Goal: Task Accomplishment & Management: Use online tool/utility

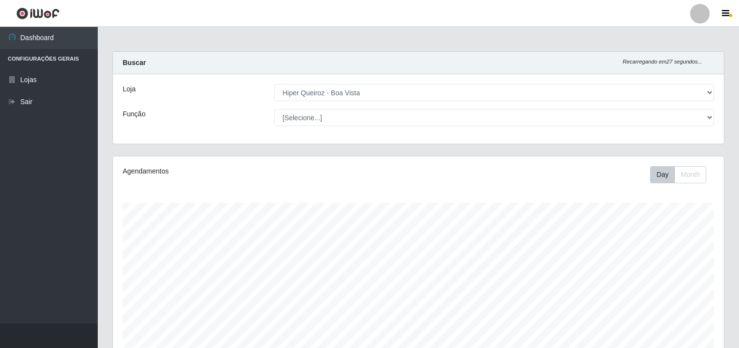
select select "514"
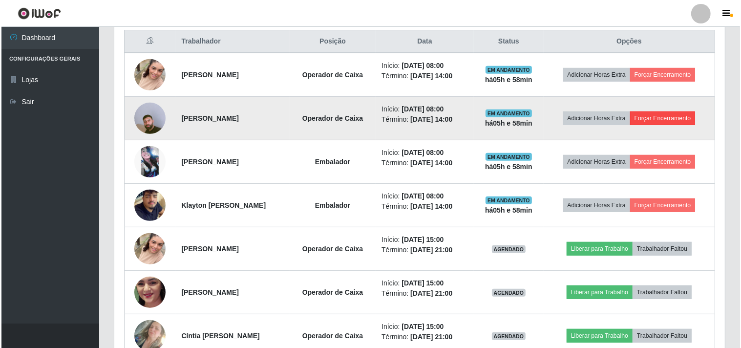
scroll to position [380, 0]
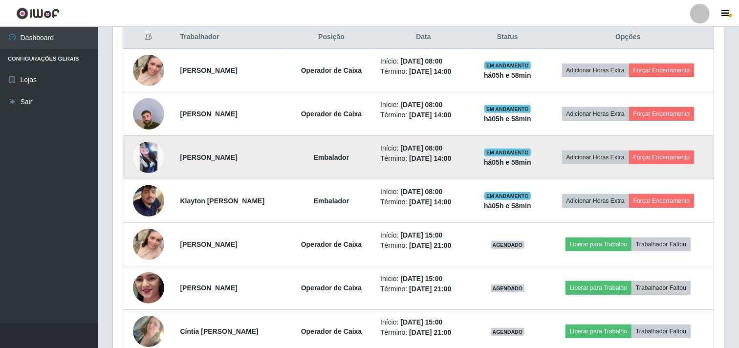
click at [141, 161] on img at bounding box center [148, 157] width 31 height 31
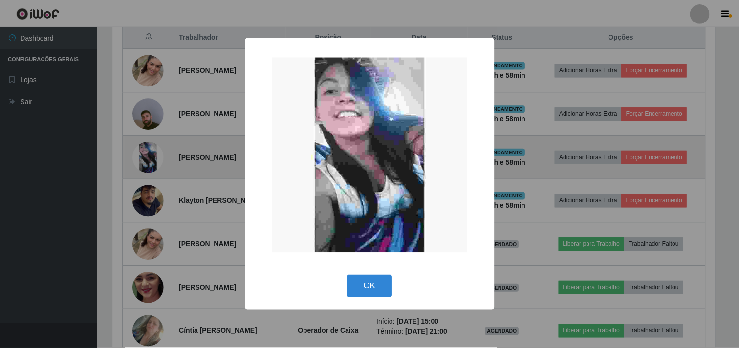
scroll to position [202, 604]
click at [141, 161] on div "× OK Cancel" at bounding box center [370, 174] width 741 height 348
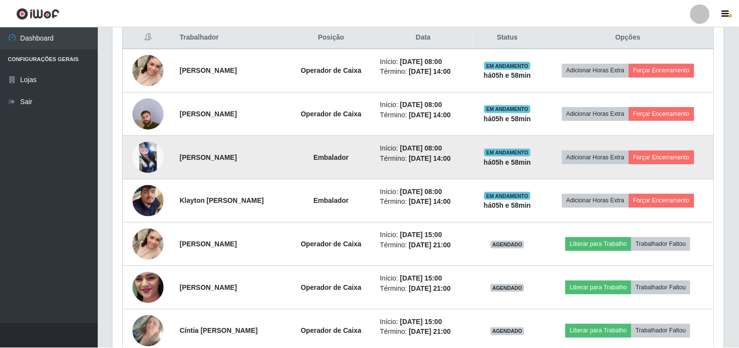
scroll to position [202, 611]
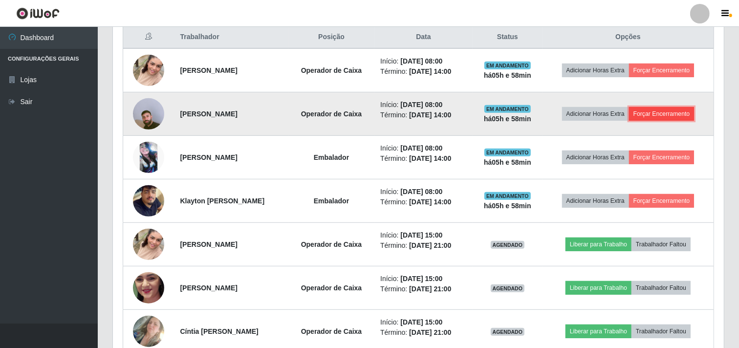
click at [662, 118] on button "Forçar Encerramento" at bounding box center [661, 114] width 65 height 14
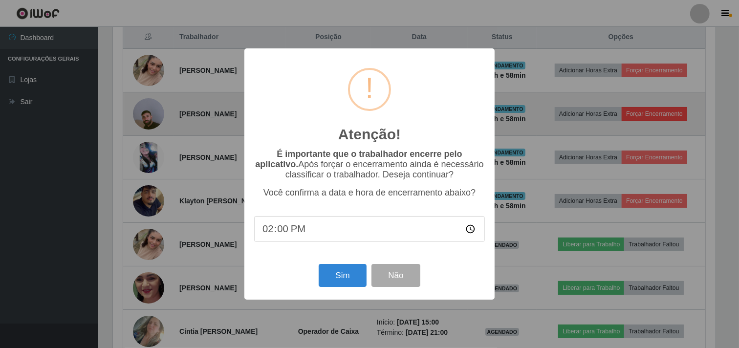
scroll to position [202, 604]
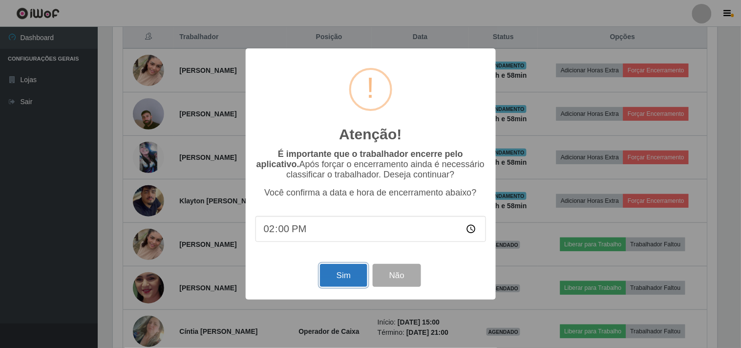
click at [338, 283] on button "Sim" at bounding box center [343, 275] width 47 height 23
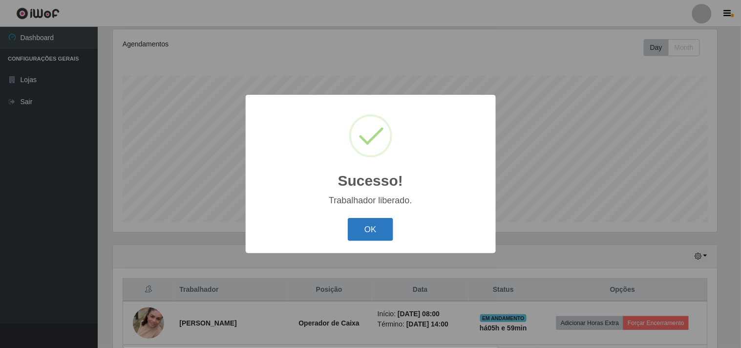
click at [363, 238] on button "OK" at bounding box center [370, 229] width 45 height 23
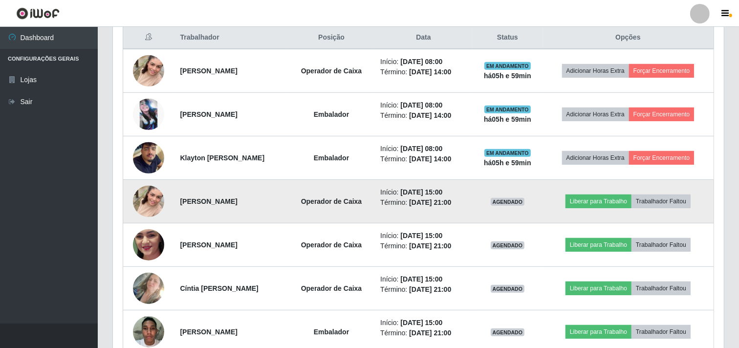
scroll to position [398, 0]
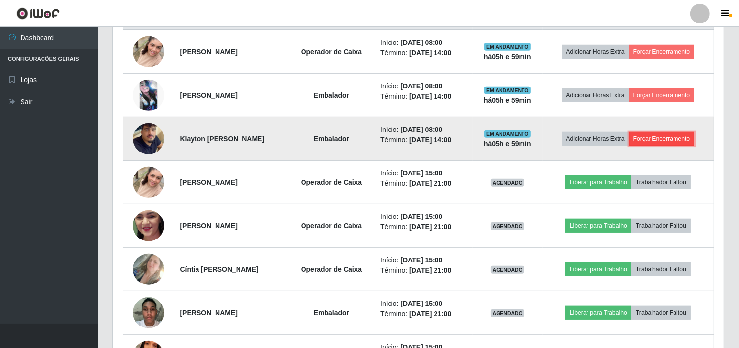
click at [667, 140] on button "Forçar Encerramento" at bounding box center [661, 139] width 65 height 14
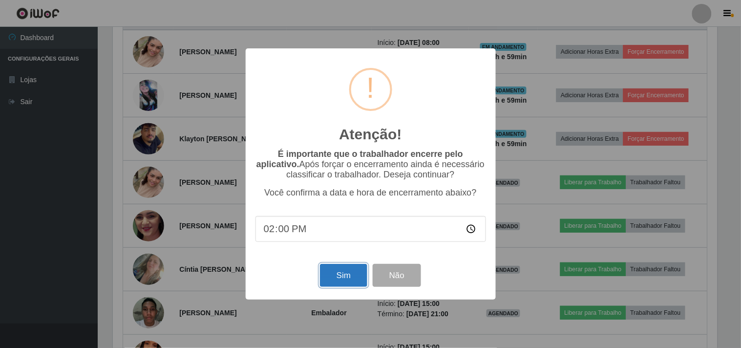
click at [332, 284] on button "Sim" at bounding box center [343, 275] width 47 height 23
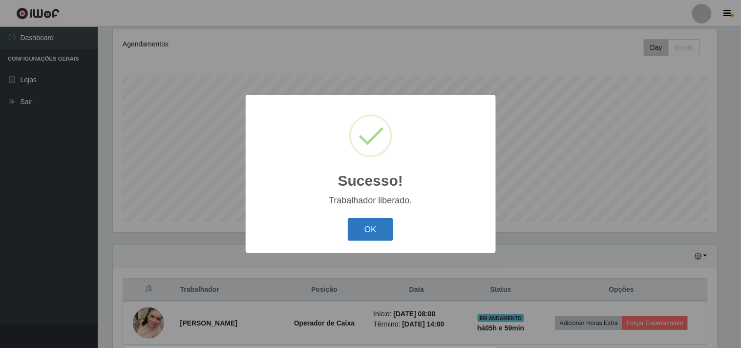
click at [355, 230] on button "OK" at bounding box center [370, 229] width 45 height 23
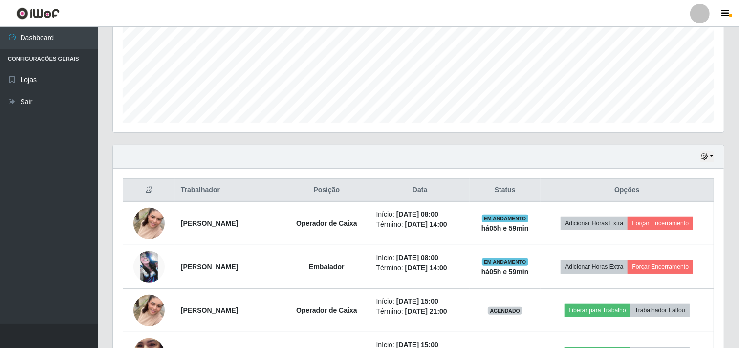
scroll to position [0, 0]
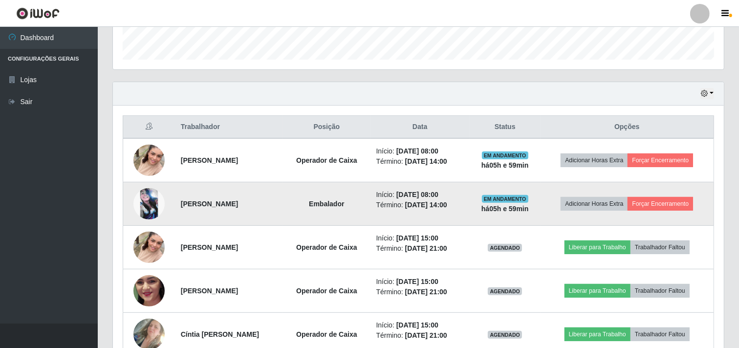
click at [673, 212] on td "Adicionar Horas Extra Forçar Encerramento" at bounding box center [626, 203] width 173 height 43
click at [673, 206] on button "Forçar Encerramento" at bounding box center [659, 204] width 65 height 14
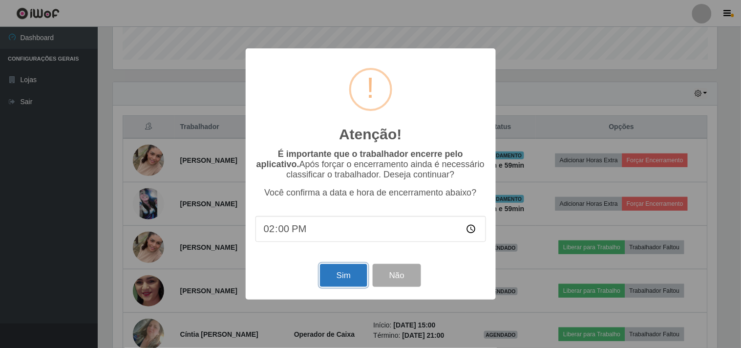
click at [331, 279] on button "Sim" at bounding box center [343, 275] width 47 height 23
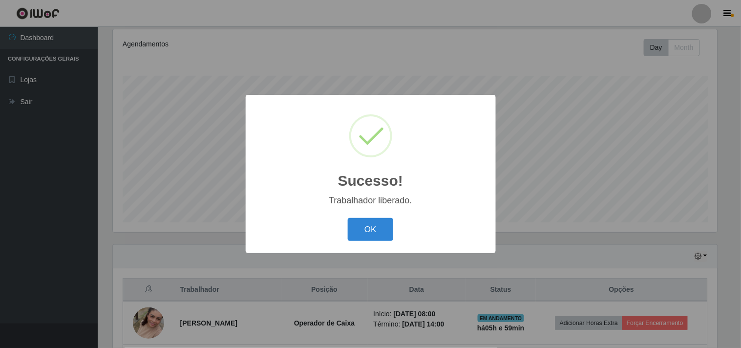
click at [362, 247] on div "Sucesso! × Trabalhador liberado. OK Cancel" at bounding box center [371, 174] width 250 height 158
click at [367, 240] on button "OK" at bounding box center [370, 229] width 45 height 23
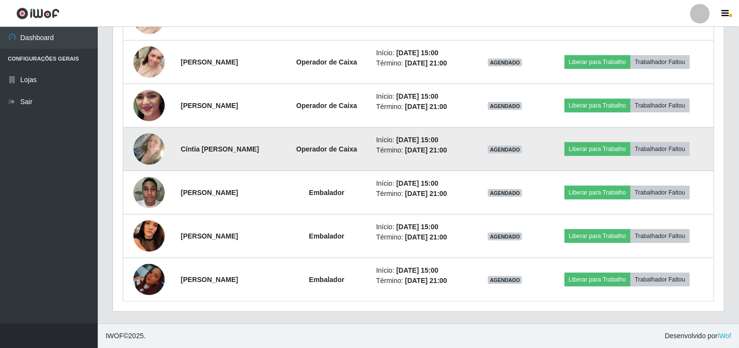
click at [154, 161] on img at bounding box center [148, 148] width 31 height 55
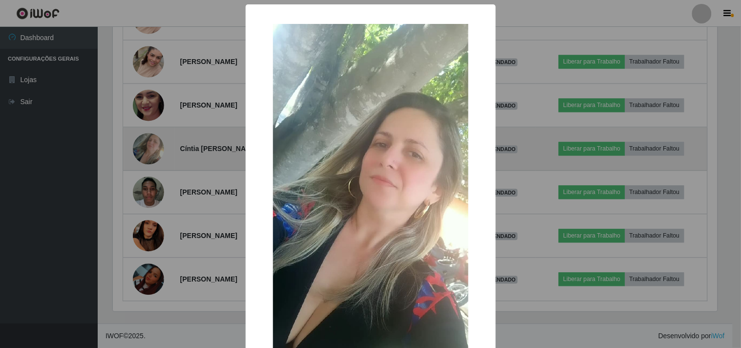
click at [154, 161] on div "× OK Cancel" at bounding box center [370, 174] width 741 height 348
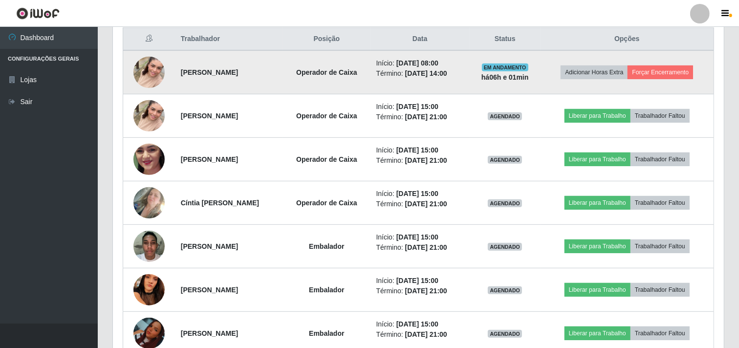
click at [660, 81] on td "Adicionar Horas Extra Forçar Encerramento" at bounding box center [626, 72] width 173 height 44
click at [661, 70] on button "Forçar Encerramento" at bounding box center [659, 72] width 65 height 14
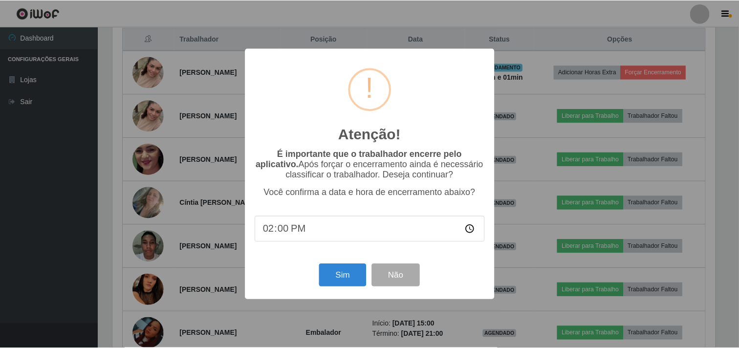
scroll to position [202, 604]
click at [348, 279] on button "Sim" at bounding box center [343, 275] width 47 height 23
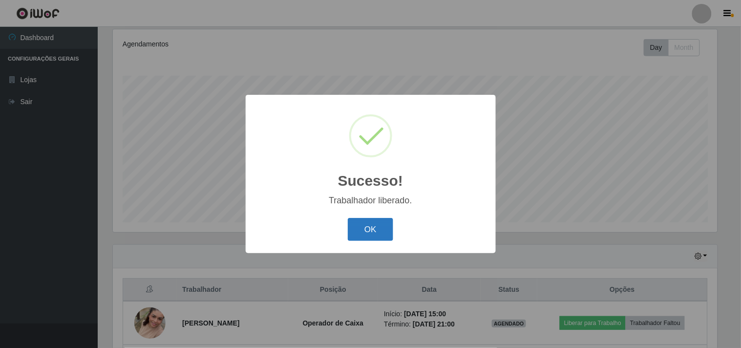
click at [392, 223] on button "OK" at bounding box center [370, 229] width 45 height 23
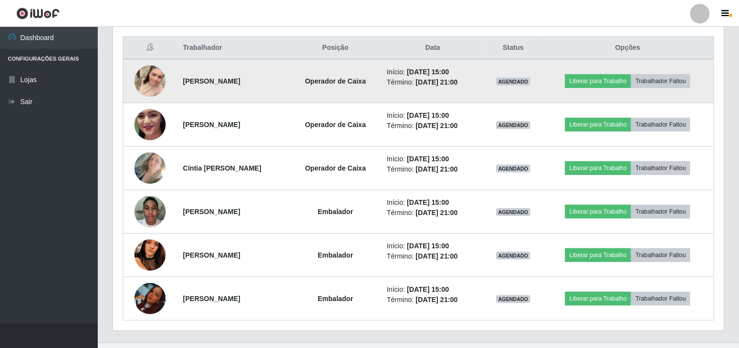
scroll to position [388, 0]
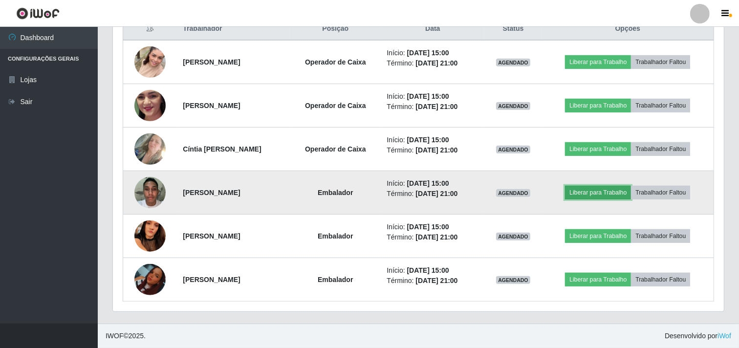
click at [606, 192] on button "Liberar para Trabalho" at bounding box center [598, 193] width 66 height 14
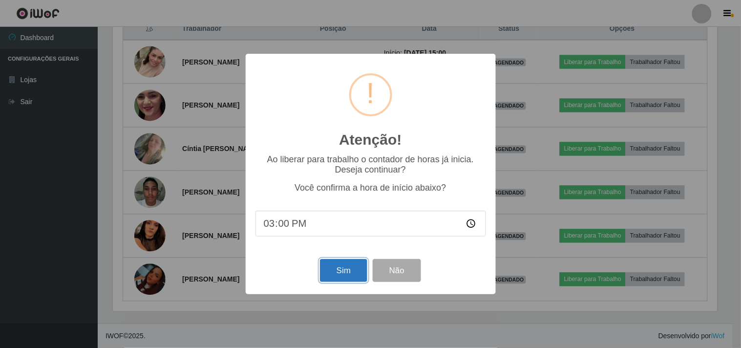
click at [347, 274] on button "Sim" at bounding box center [343, 270] width 47 height 23
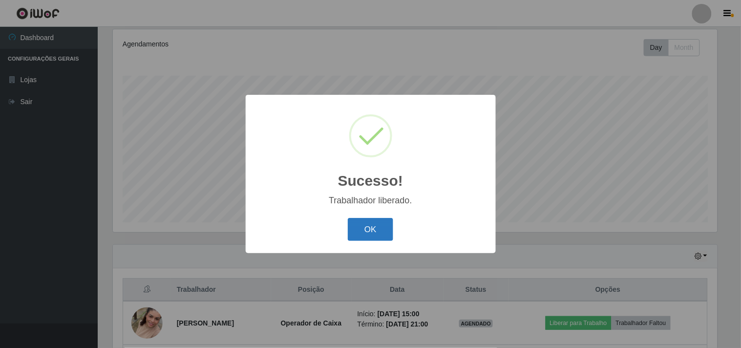
click at [376, 227] on button "OK" at bounding box center [370, 229] width 45 height 23
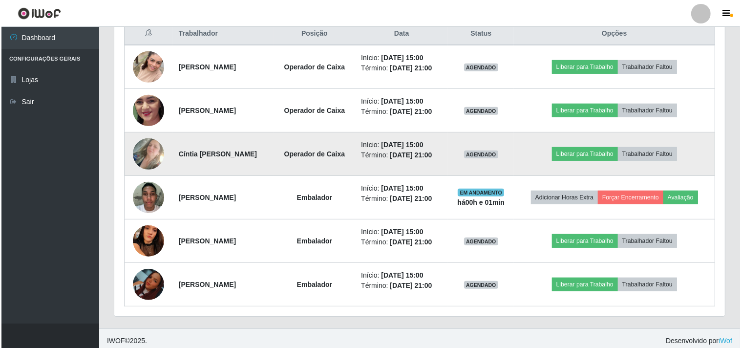
scroll to position [388, 0]
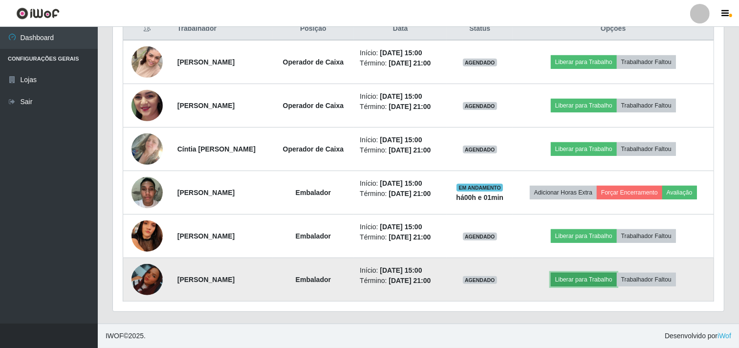
click at [578, 278] on button "Liberar para Trabalho" at bounding box center [584, 280] width 66 height 14
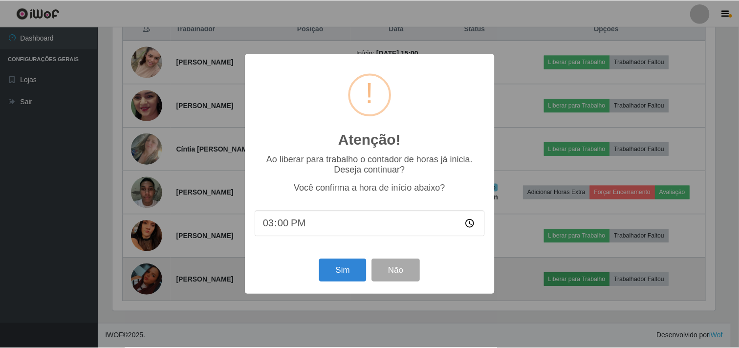
scroll to position [202, 604]
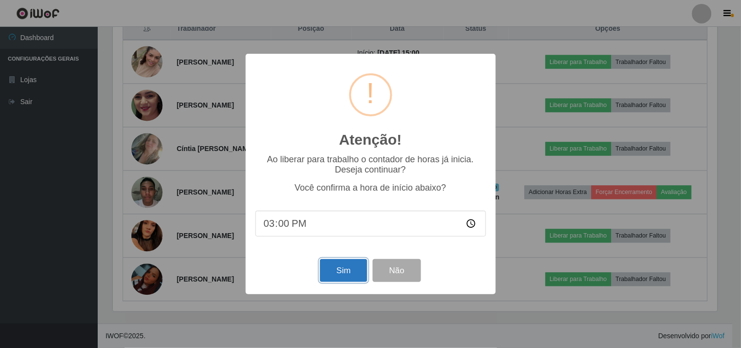
click at [348, 272] on button "Sim" at bounding box center [343, 270] width 47 height 23
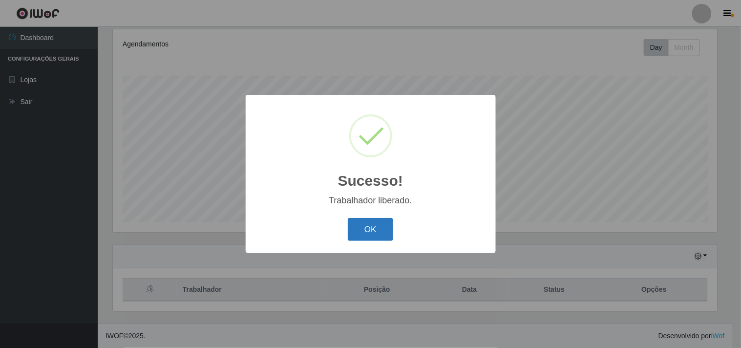
click at [372, 218] on button "OK" at bounding box center [370, 229] width 45 height 23
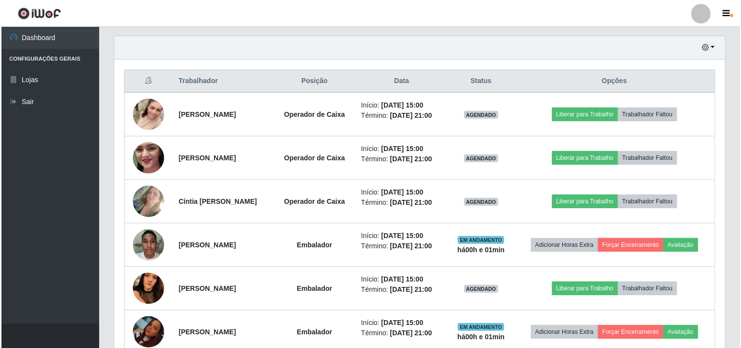
scroll to position [388, 0]
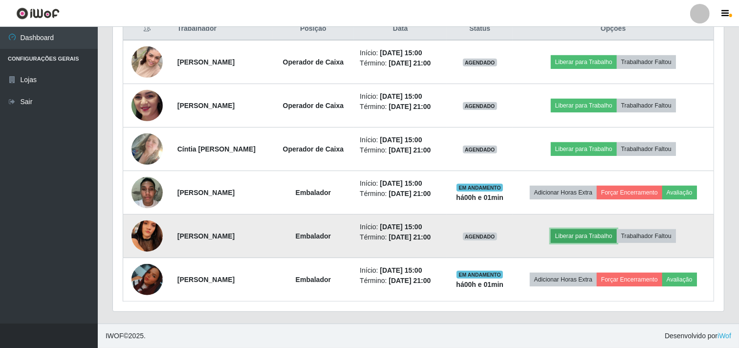
click at [584, 231] on button "Liberar para Trabalho" at bounding box center [584, 236] width 66 height 14
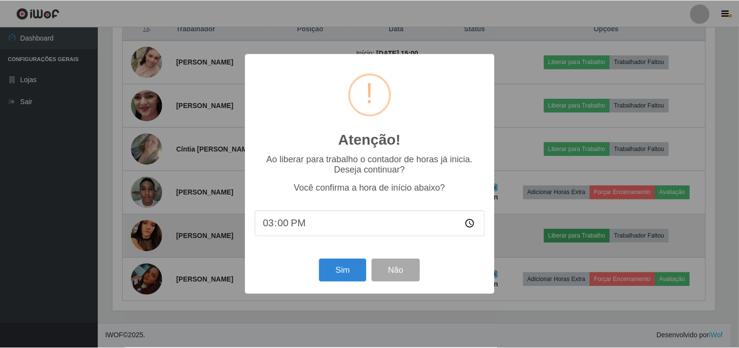
scroll to position [202, 604]
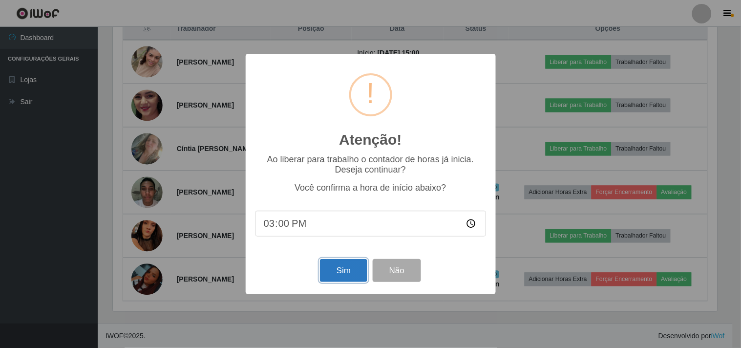
click at [350, 272] on button "Sim" at bounding box center [343, 270] width 47 height 23
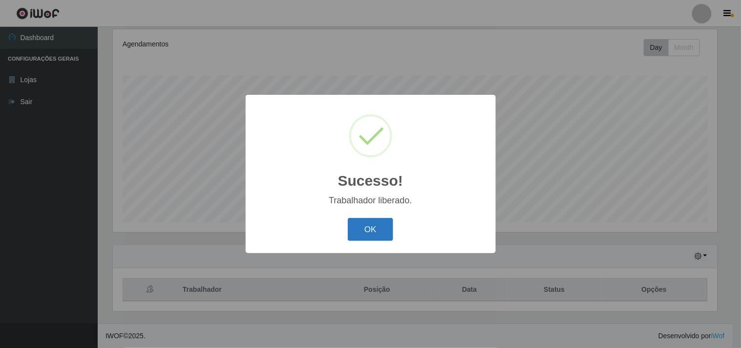
click at [368, 228] on button "OK" at bounding box center [370, 229] width 45 height 23
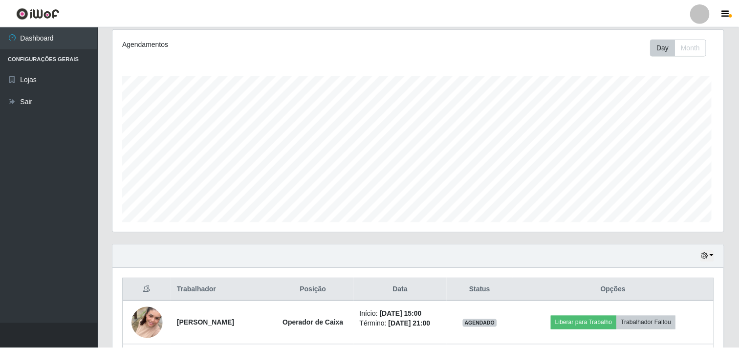
scroll to position [202, 611]
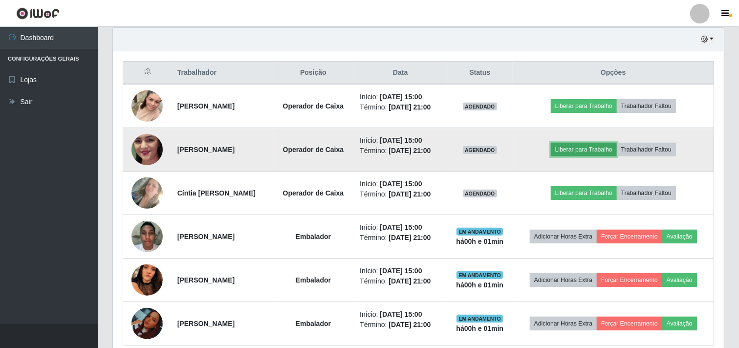
click at [574, 149] on button "Liberar para Trabalho" at bounding box center [584, 150] width 66 height 14
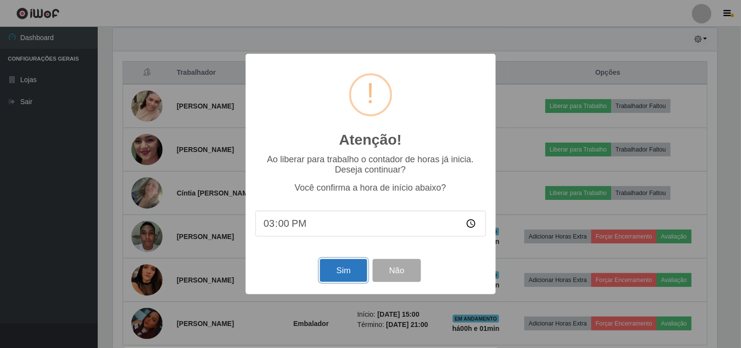
click at [344, 268] on button "Sim" at bounding box center [343, 270] width 47 height 23
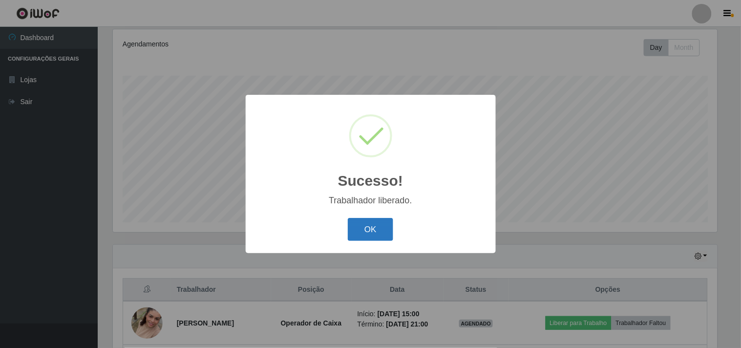
click at [370, 225] on button "OK" at bounding box center [370, 229] width 45 height 23
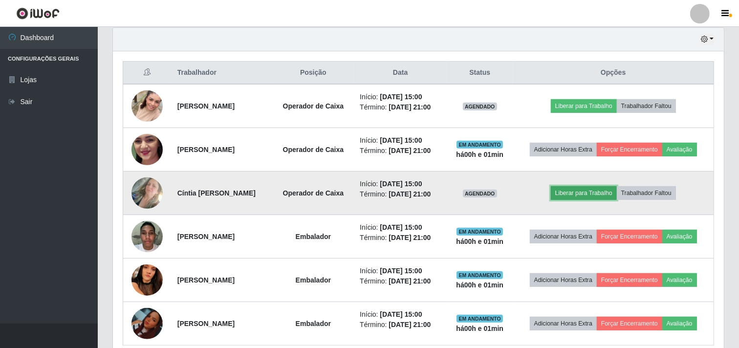
click at [577, 193] on button "Liberar para Trabalho" at bounding box center [584, 193] width 66 height 14
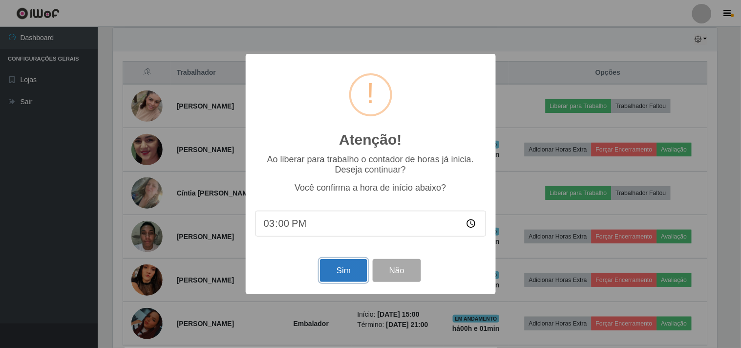
click at [355, 270] on button "Sim" at bounding box center [343, 270] width 47 height 23
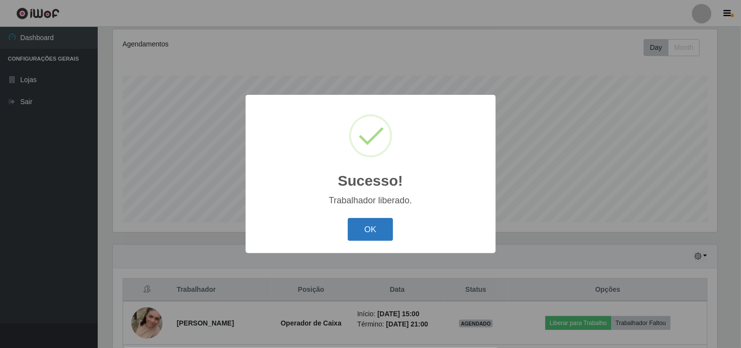
click at [367, 223] on button "OK" at bounding box center [370, 229] width 45 height 23
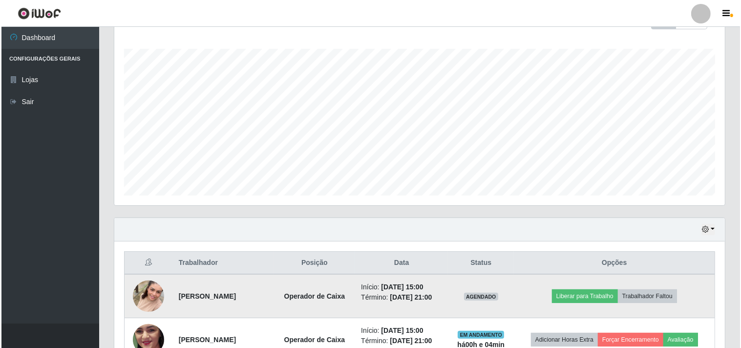
scroll to position [290, 0]
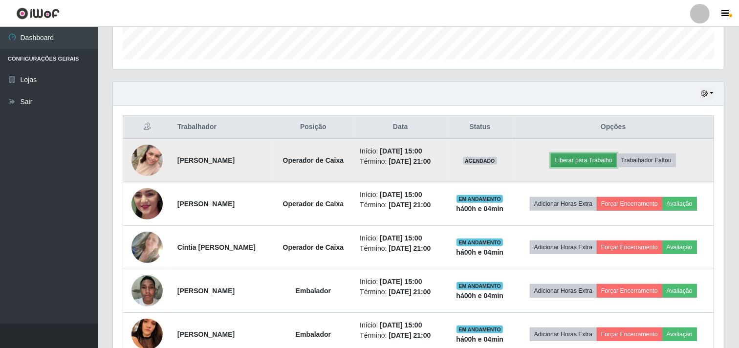
click at [574, 160] on button "Liberar para Trabalho" at bounding box center [584, 160] width 66 height 14
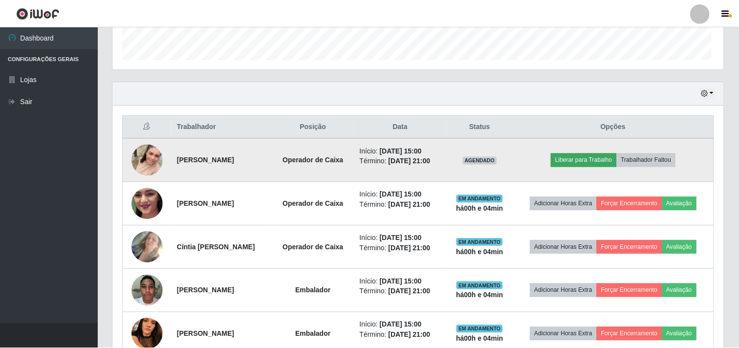
scroll to position [202, 604]
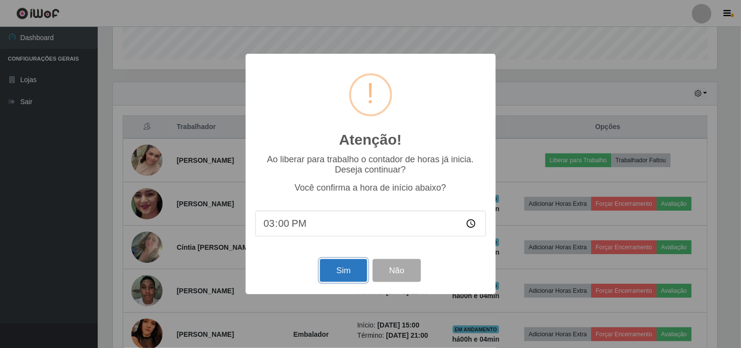
click at [349, 275] on button "Sim" at bounding box center [343, 270] width 47 height 23
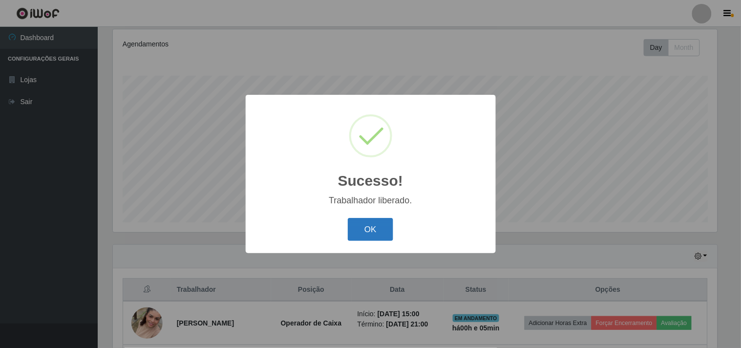
click at [380, 233] on button "OK" at bounding box center [370, 229] width 45 height 23
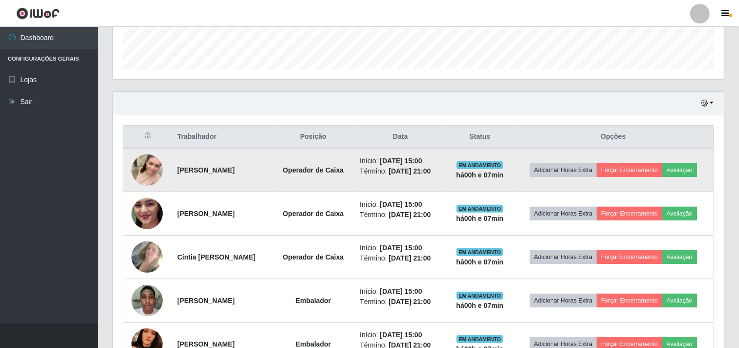
scroll to position [388, 0]
